Goal: Task Accomplishment & Management: Manage account settings

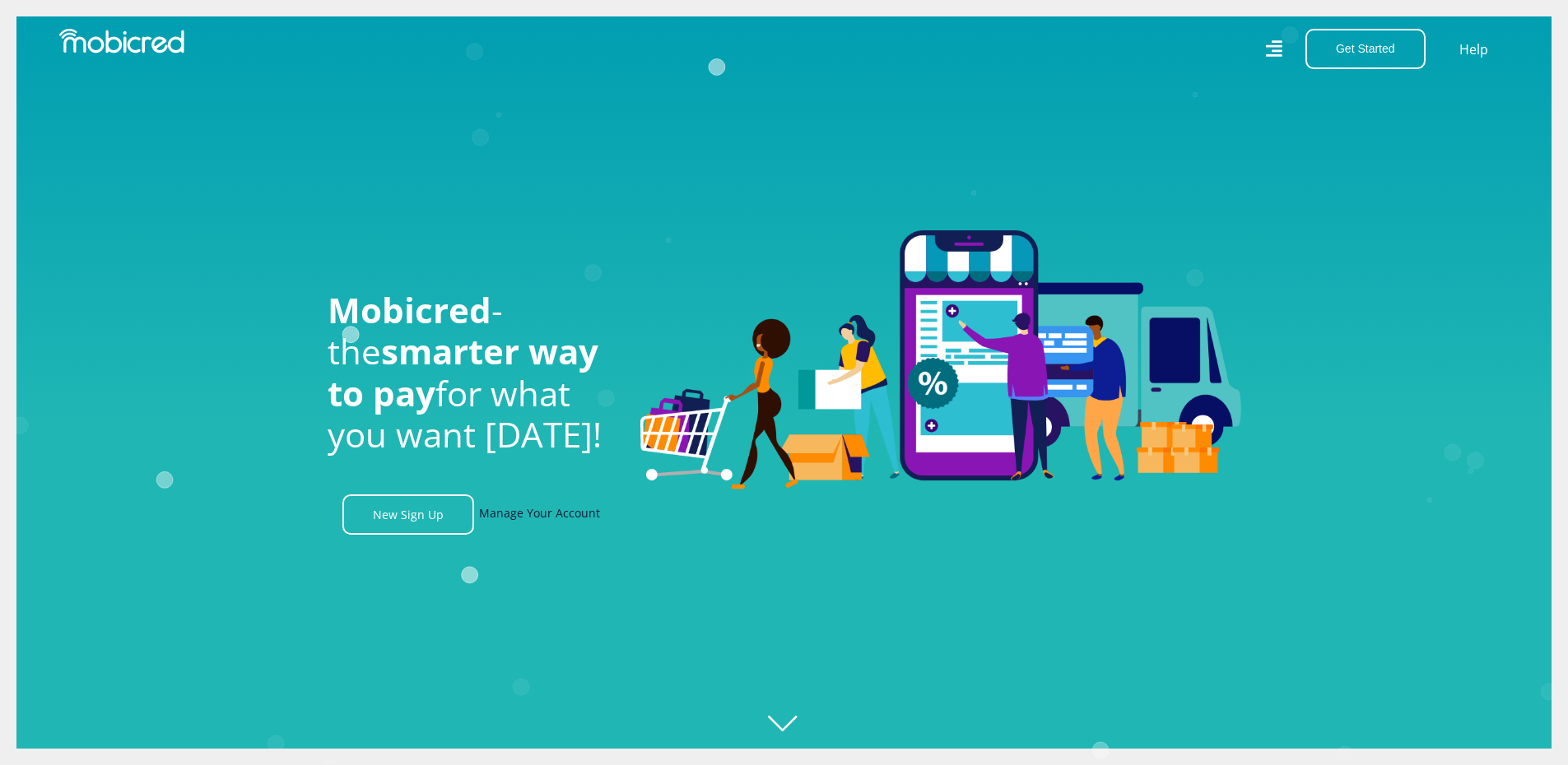
click at [525, 523] on link "Manage Your Account" at bounding box center [540, 515] width 121 height 41
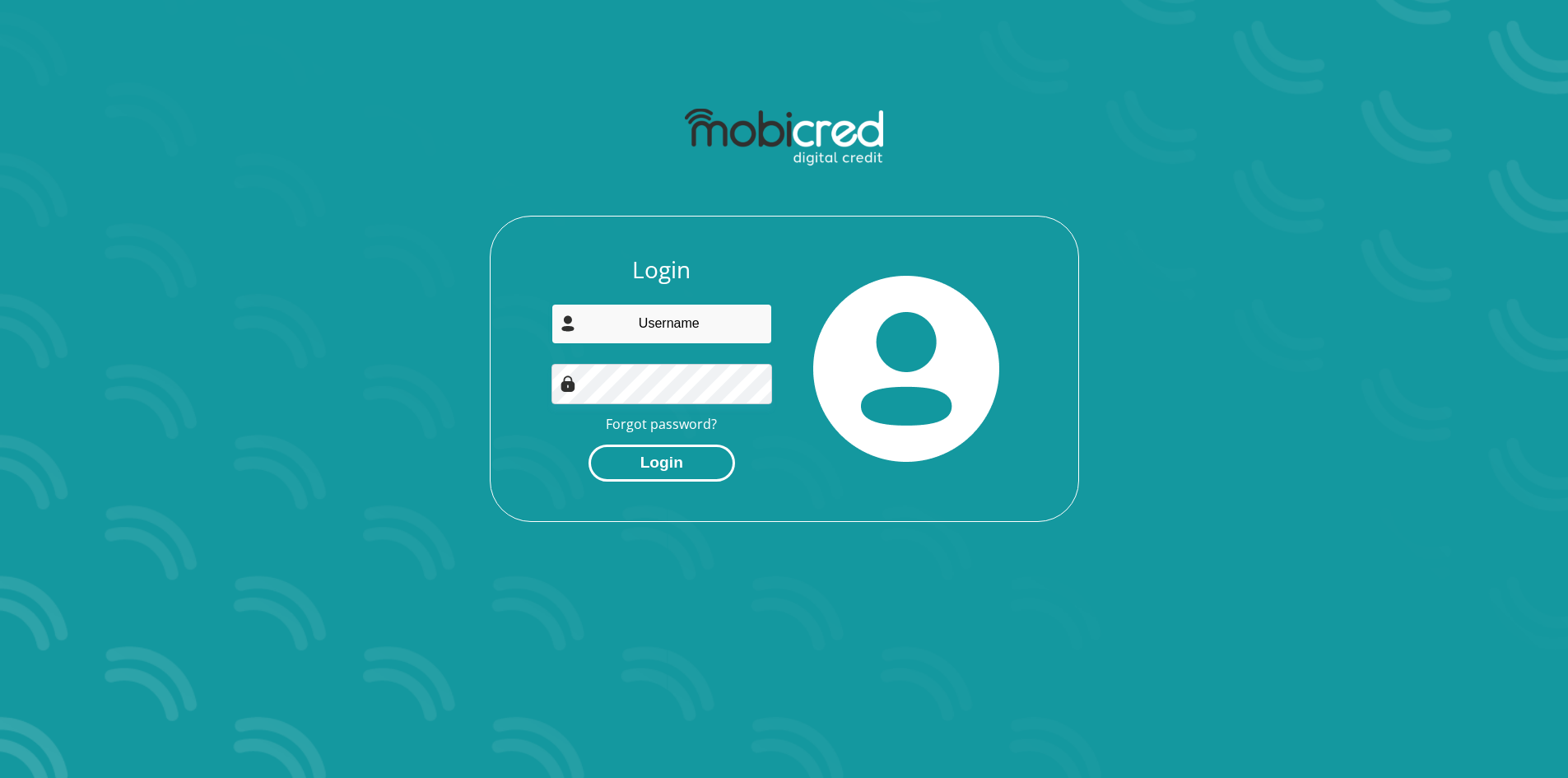
type input "[PERSON_NAME][EMAIL_ADDRESS][PERSON_NAME][DOMAIN_NAME]"
click at [675, 462] on button "Login" at bounding box center [662, 463] width 147 height 37
